Goal: Information Seeking & Learning: Learn about a topic

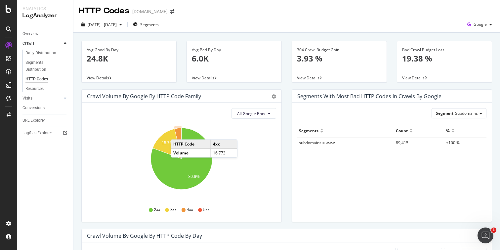
click at [177, 133] on icon "A chart." at bounding box center [178, 143] width 7 height 31
